Goal: Transaction & Acquisition: Purchase product/service

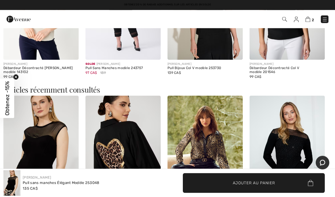
scroll to position [562, 0]
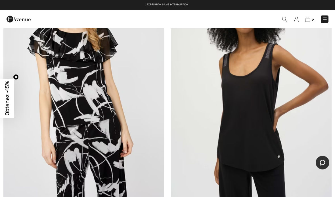
scroll to position [2075, 0]
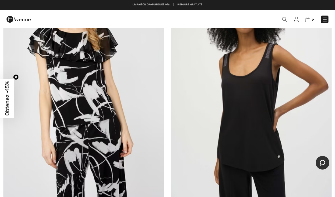
click at [237, 117] on img at bounding box center [251, 79] width 161 height 241
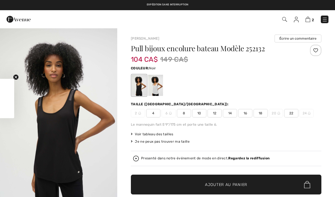
checkbox input "true"
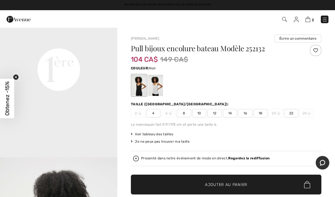
scroll to position [403, 0]
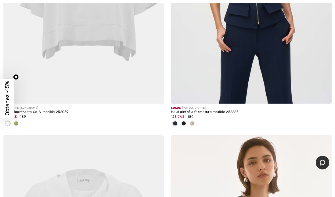
scroll to position [5454, 0]
click at [195, 122] on div at bounding box center [192, 123] width 9 height 9
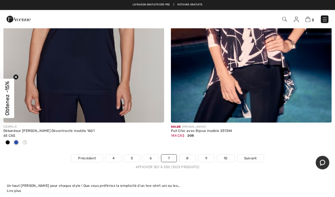
scroll to position [6834, 0]
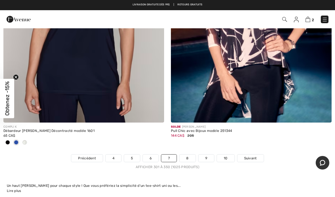
click at [257, 155] on link "Suivant" at bounding box center [250, 158] width 26 height 7
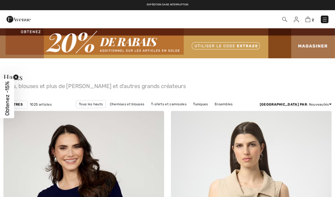
checkbox input "true"
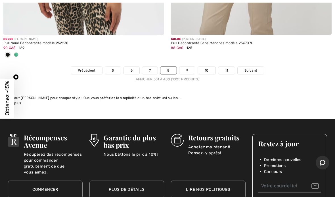
scroll to position [7006, 0]
click at [251, 67] on link "Suivant" at bounding box center [250, 70] width 26 height 7
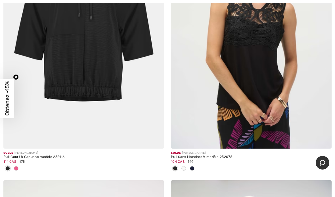
scroll to position [4049, 0]
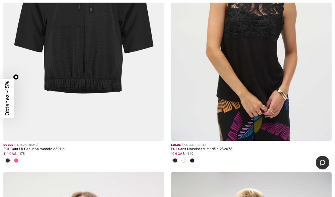
click at [228, 93] on img at bounding box center [251, 20] width 161 height 241
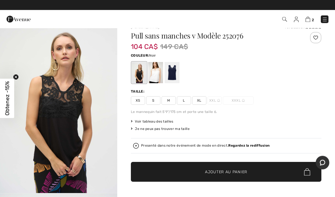
scroll to position [10, 0]
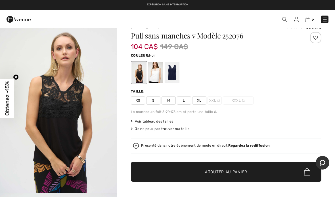
click at [215, 98] on span "XXL" at bounding box center [214, 100] width 14 height 9
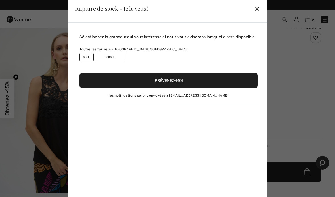
click at [171, 85] on button "Prévenez-moi" at bounding box center [168, 81] width 178 height 16
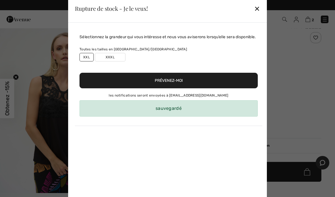
click at [178, 116] on div "sauvegardé" at bounding box center [168, 108] width 178 height 16
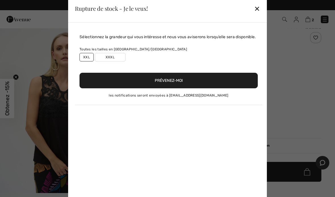
click at [256, 7] on div "✕" at bounding box center [257, 9] width 6 height 12
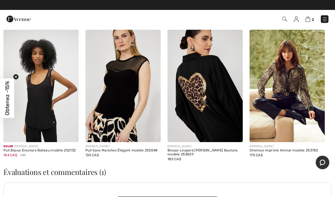
scroll to position [859, 0]
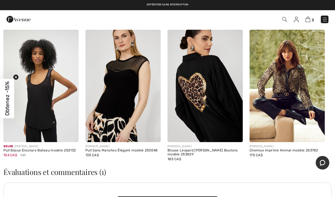
click at [281, 88] on img at bounding box center [286, 86] width 75 height 113
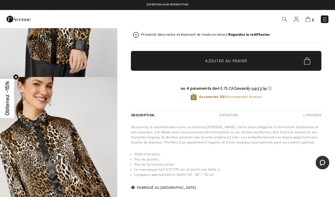
scroll to position [357, 0]
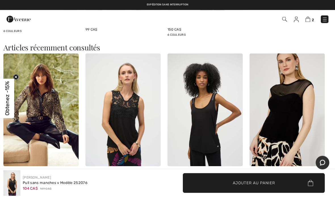
scroll to position [815, 0]
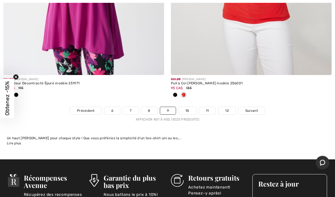
scroll to position [6922, 0]
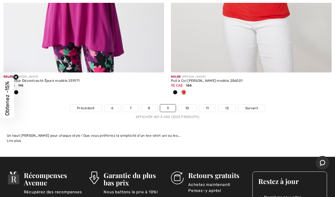
click at [248, 106] on span "Suivant" at bounding box center [251, 108] width 13 height 5
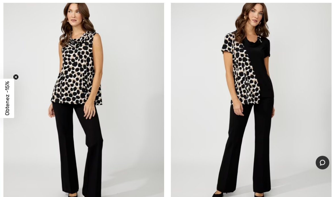
scroll to position [3463, 0]
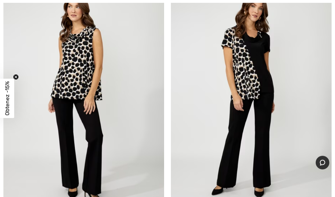
click at [80, 82] on img at bounding box center [83, 99] width 161 height 241
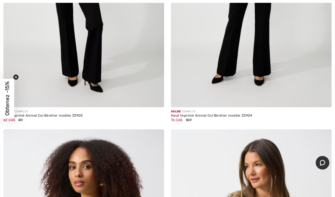
scroll to position [3591, 0]
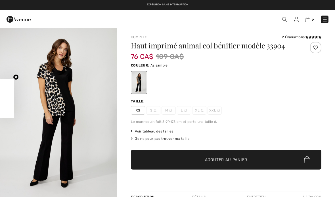
checkbox input "true"
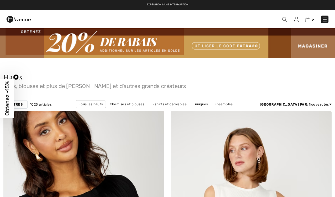
checkbox input "true"
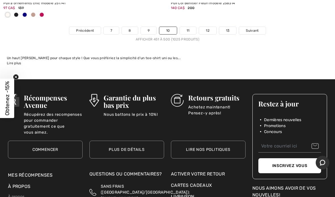
scroll to position [7009, 0]
click at [257, 28] on link "Suivant" at bounding box center [252, 30] width 26 height 7
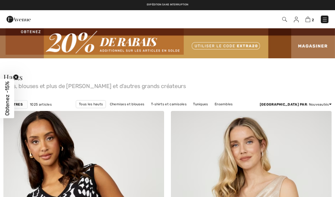
checkbox input "true"
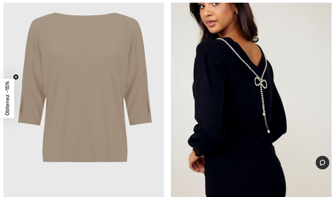
scroll to position [1210, 0]
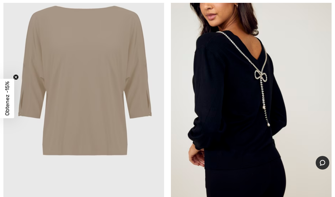
click at [219, 90] on img at bounding box center [251, 83] width 161 height 241
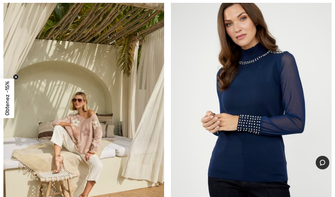
scroll to position [2058, 0]
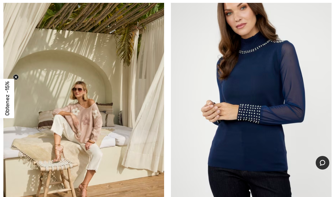
click at [218, 110] on img at bounding box center [251, 96] width 161 height 241
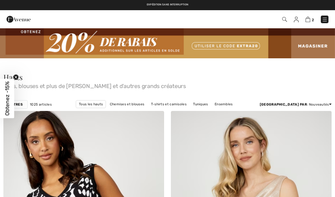
checkbox input "true"
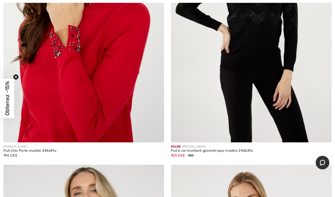
scroll to position [2395, 0]
click at [60, 92] on img at bounding box center [83, 22] width 161 height 241
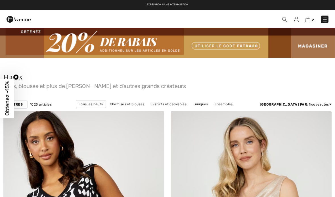
checkbox input "true"
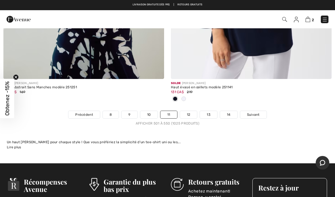
scroll to position [6959, 0]
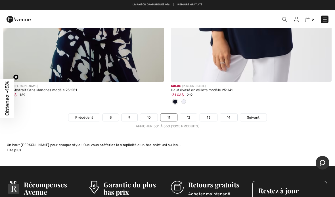
click at [252, 115] on span "Suivant" at bounding box center [253, 117] width 13 height 5
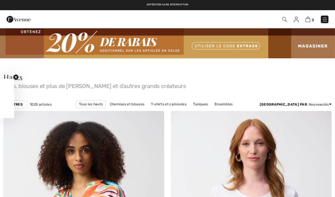
checkbox input "true"
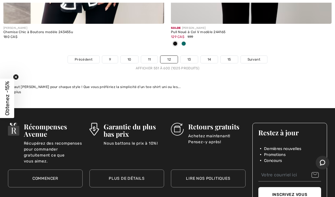
scroll to position [7045, 0]
click at [254, 57] on span "Suivant" at bounding box center [253, 59] width 13 height 5
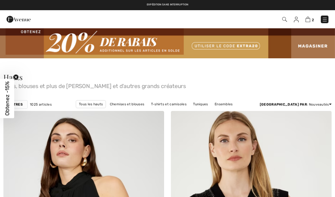
checkbox input "true"
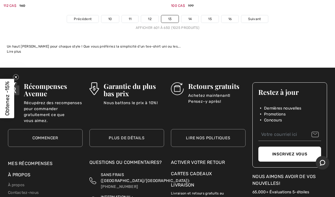
scroll to position [6992, 0]
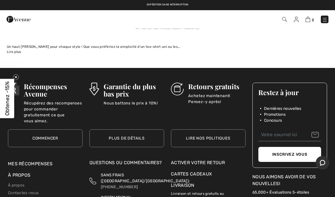
click at [255, 18] on span "2" at bounding box center [236, 20] width 184 height 8
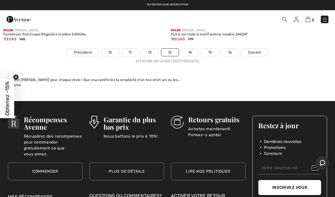
scroll to position [6960, 0]
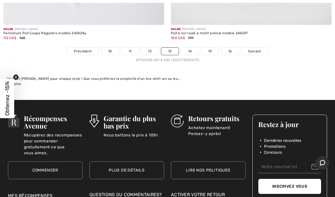
click at [256, 49] on span "Suivant" at bounding box center [254, 51] width 13 height 5
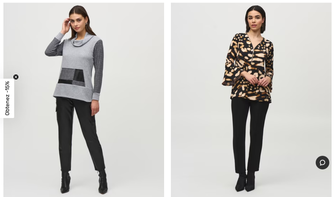
scroll to position [133, 0]
click at [92, 107] on img at bounding box center [83, 98] width 161 height 241
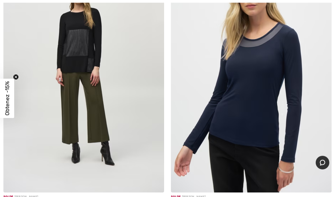
scroll to position [3781, 0]
click at [208, 162] on img at bounding box center [251, 72] width 161 height 241
click at [205, 136] on img at bounding box center [251, 72] width 161 height 241
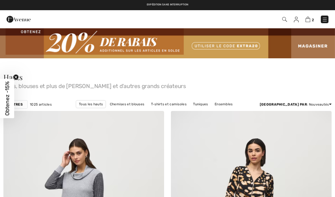
scroll to position [3804, 0]
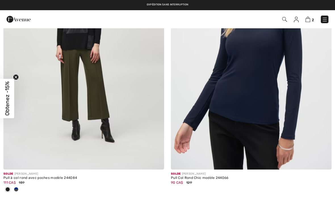
checkbox input "true"
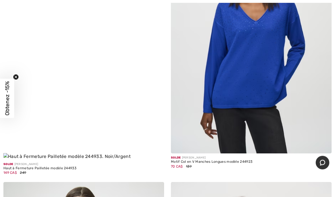
scroll to position [4369, 0]
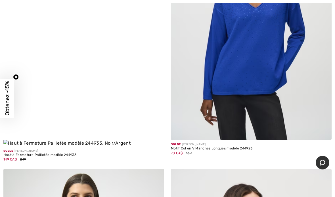
click at [221, 92] on img at bounding box center [251, 20] width 161 height 241
click at [217, 65] on img at bounding box center [251, 20] width 161 height 241
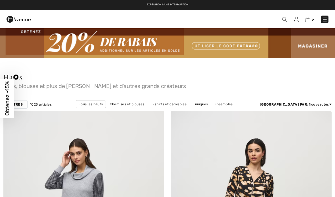
checkbox input "true"
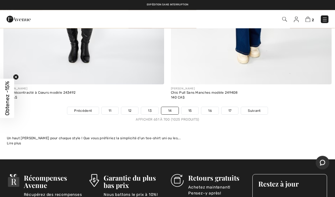
scroll to position [6954, 0]
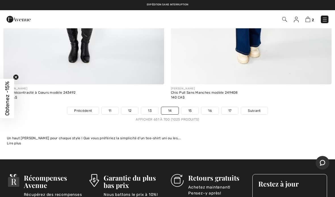
click at [253, 108] on span "Suivant" at bounding box center [254, 110] width 13 height 5
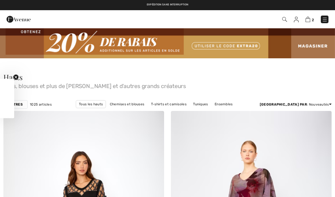
checkbox input "true"
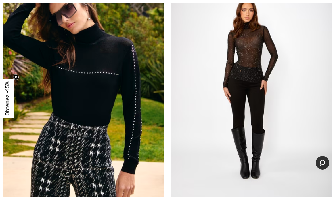
scroll to position [2849, 0]
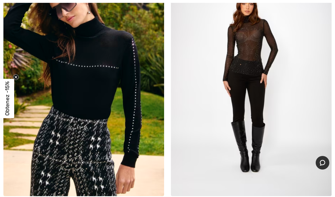
click at [94, 97] on img at bounding box center [83, 76] width 161 height 241
click at [84, 100] on img at bounding box center [83, 76] width 161 height 241
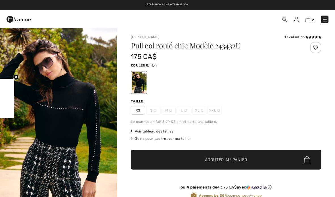
checkbox input "true"
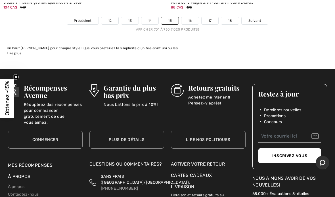
scroll to position [6981, 0]
click at [255, 18] on span "Suivant" at bounding box center [254, 20] width 13 height 5
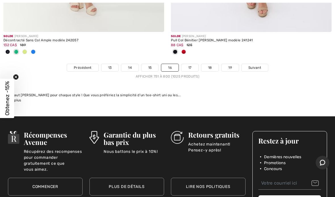
scroll to position [7000, 0]
click at [262, 64] on link "Suivant" at bounding box center [254, 67] width 26 height 7
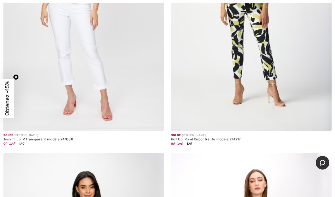
scroll to position [2698, 0]
click at [216, 96] on img at bounding box center [251, 11] width 161 height 241
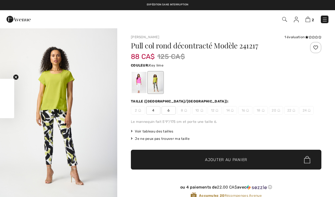
checkbox input "true"
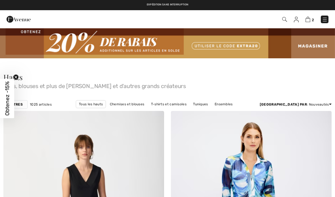
checkbox input "true"
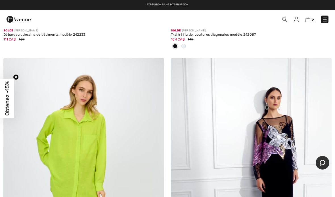
scroll to position [6404, 0]
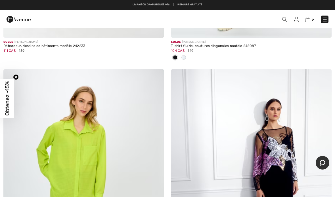
click at [85, 138] on img at bounding box center [83, 190] width 161 height 241
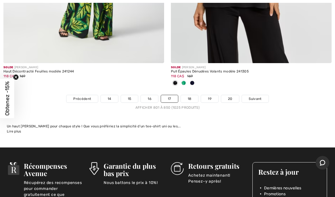
scroll to position [6977, 0]
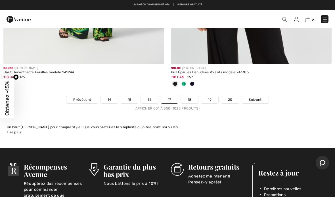
click at [264, 96] on link "Suivant" at bounding box center [255, 99] width 26 height 7
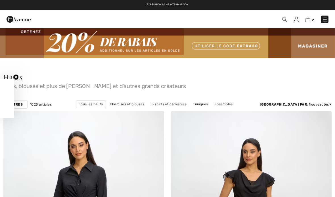
checkbox input "true"
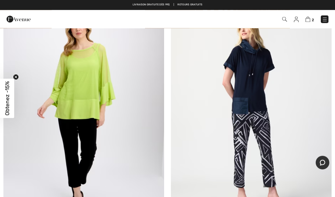
scroll to position [1472, 0]
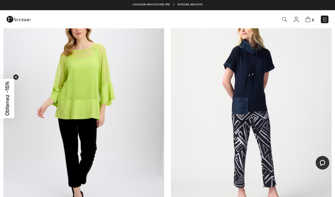
click at [76, 103] on img at bounding box center [83, 112] width 161 height 241
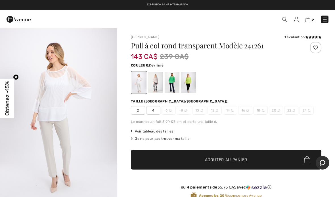
click at [189, 83] on div at bounding box center [188, 82] width 15 height 21
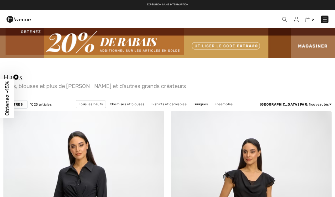
checkbox input "true"
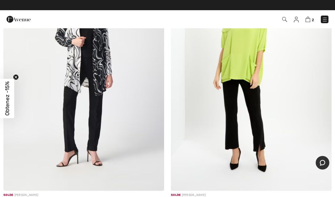
scroll to position [1829, 0]
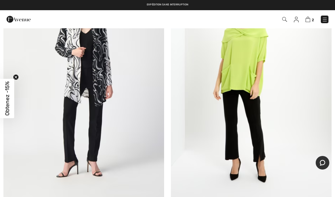
click at [220, 82] on img at bounding box center [251, 81] width 161 height 241
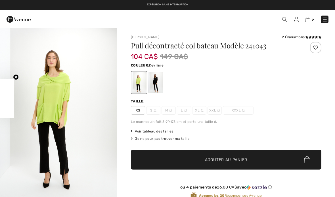
checkbox input "true"
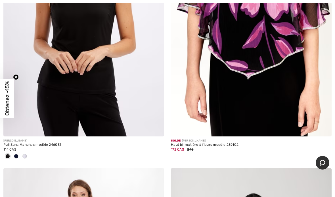
scroll to position [6296, 0]
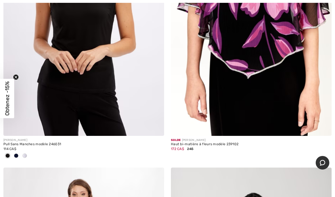
click at [72, 85] on img at bounding box center [83, 15] width 161 height 241
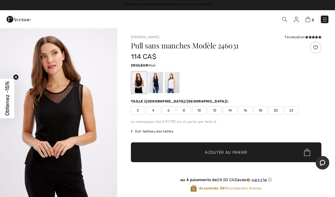
click at [259, 107] on span "18" at bounding box center [260, 110] width 14 height 9
click at [156, 132] on span "Voir tableau des tailles" at bounding box center [152, 131] width 43 height 5
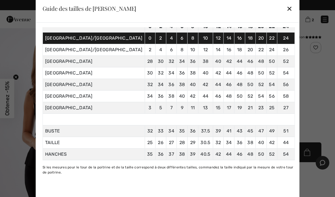
scroll to position [43, 0]
click at [286, 10] on div "✕" at bounding box center [289, 9] width 6 height 12
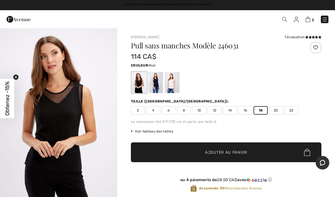
click at [274, 112] on span "20" at bounding box center [276, 110] width 14 height 9
click at [233, 152] on span "Ajouter au panier" at bounding box center [226, 153] width 42 height 6
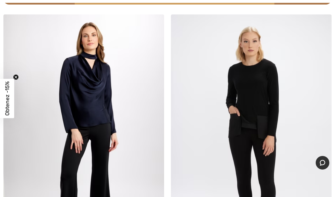
scroll to position [6777, 0]
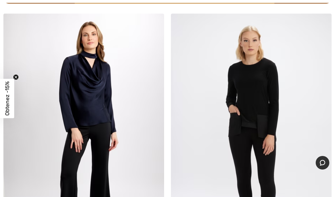
click at [94, 106] on img at bounding box center [83, 134] width 161 height 241
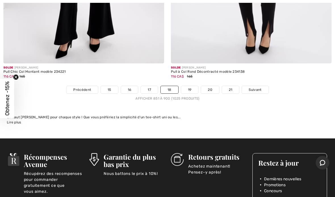
scroll to position [6968, 0]
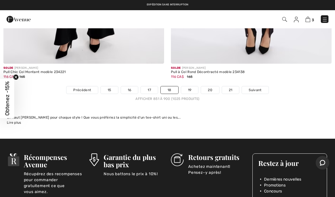
click at [253, 87] on link "Suivant" at bounding box center [255, 90] width 26 height 7
click at [258, 88] on span "Suivant" at bounding box center [254, 90] width 13 height 5
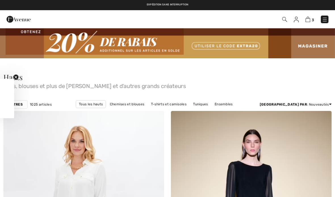
checkbox input "true"
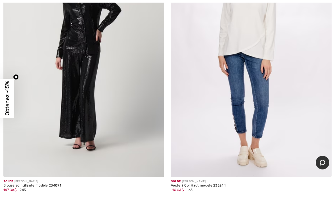
scroll to position [974, 0]
click at [76, 64] on img at bounding box center [83, 57] width 161 height 241
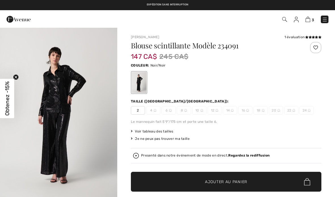
checkbox input "true"
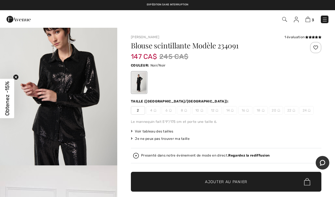
scroll to position [204, 0]
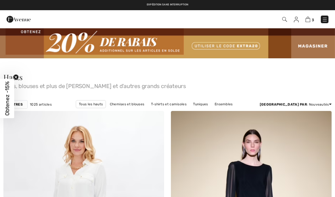
scroll to position [996, 0]
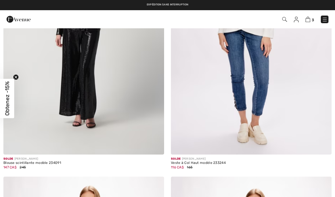
checkbox input "true"
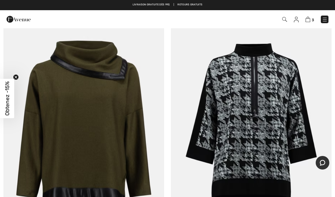
scroll to position [4531, 0]
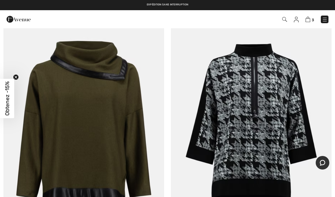
click at [96, 127] on img at bounding box center [83, 121] width 161 height 241
click at [88, 136] on img at bounding box center [83, 121] width 161 height 241
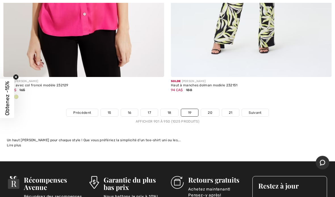
scroll to position [6945, 0]
click at [255, 110] on span "Suivant" at bounding box center [254, 112] width 13 height 5
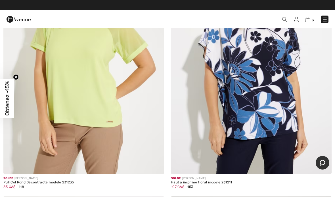
scroll to position [3505, 0]
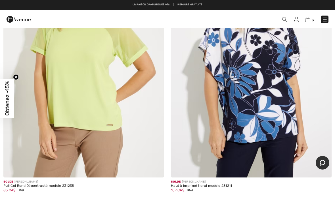
click at [64, 148] on img at bounding box center [83, 57] width 161 height 241
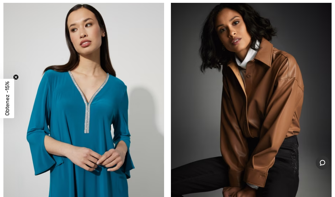
scroll to position [6135, 0]
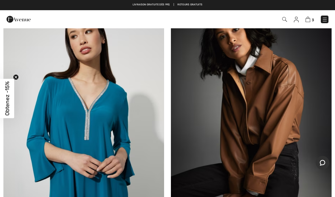
click at [243, 125] on img at bounding box center [251, 121] width 161 height 241
click at [232, 119] on img at bounding box center [251, 121] width 161 height 241
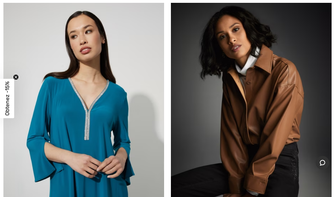
click at [241, 96] on img at bounding box center [251, 121] width 161 height 241
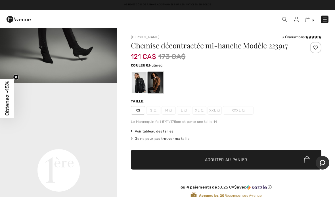
scroll to position [298, 0]
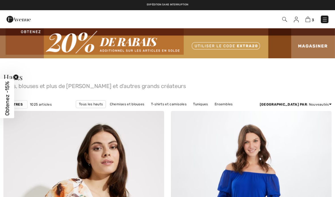
checkbox input "true"
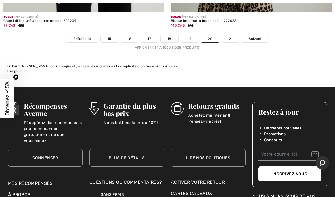
scroll to position [6953, 0]
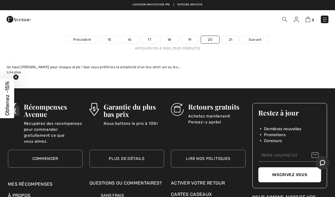
click at [256, 37] on span "Suivant" at bounding box center [254, 39] width 13 height 5
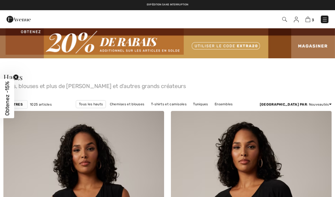
checkbox input "true"
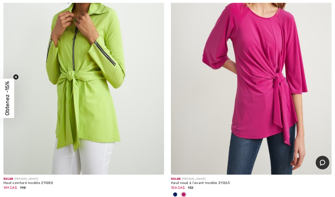
scroll to position [1493, 0]
click at [70, 134] on img at bounding box center [83, 54] width 161 height 241
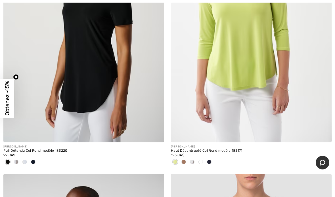
scroll to position [2649, 0]
click at [210, 68] on img at bounding box center [251, 22] width 161 height 241
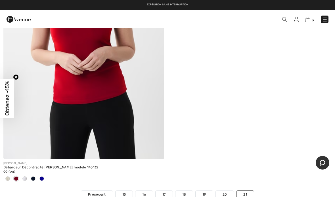
scroll to position [3516, 0]
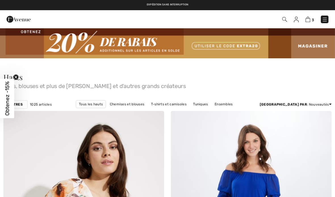
checkbox input "true"
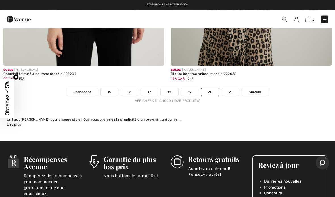
scroll to position [6900, 0]
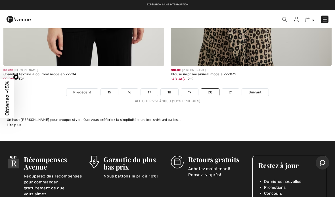
click at [254, 90] on span "Suivant" at bounding box center [254, 92] width 13 height 5
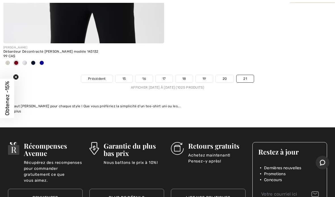
scroll to position [3653, 0]
